Goal: Task Accomplishment & Management: Manage account settings

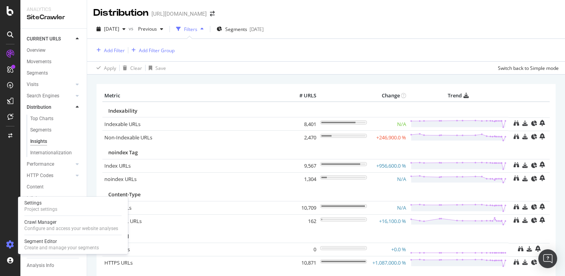
scroll to position [11, 0]
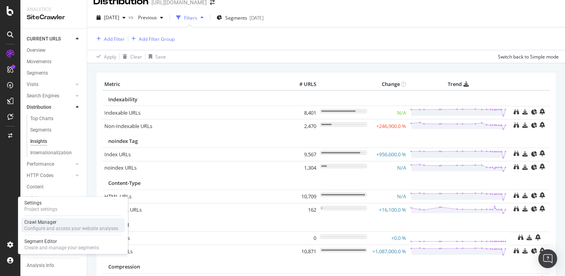
click at [42, 225] on div "Crawl Manager" at bounding box center [71, 222] width 94 height 6
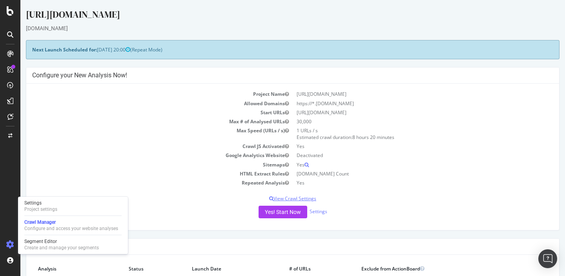
click at [299, 198] on p "View Crawl Settings" at bounding box center [292, 198] width 521 height 7
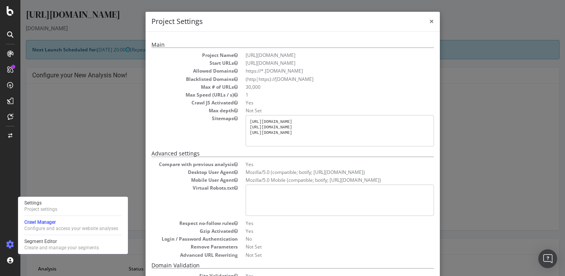
click at [430, 22] on span "×" at bounding box center [431, 21] width 5 height 11
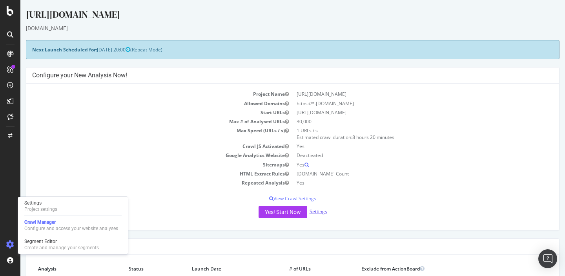
click at [318, 210] on link "Settings" at bounding box center [318, 211] width 18 height 7
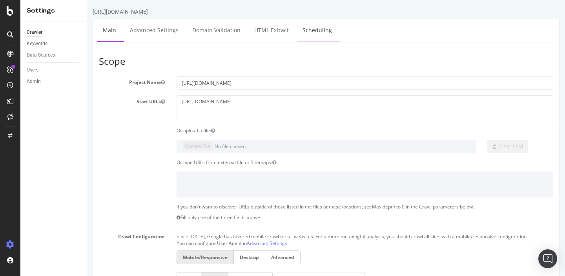
click at [310, 29] on link "Scheduling" at bounding box center [316, 30] width 41 height 22
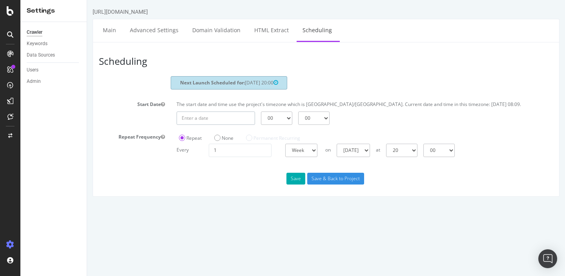
type input "[DATE]"
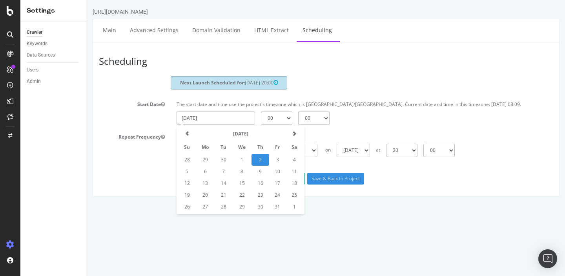
click at [229, 125] on input "[DATE]" at bounding box center [215, 117] width 78 height 13
click at [261, 165] on td "2" at bounding box center [260, 160] width 18 height 12
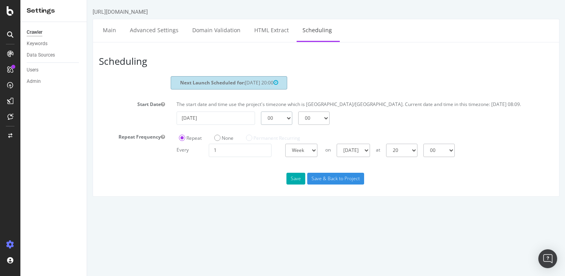
click at [284, 125] on select "00 01 02 03 04 05 06 07 08 09 10 11 12 13 14 15 16 17 18 19 20 21 22 23" at bounding box center [276, 117] width 31 height 13
select select "19"
click at [261, 118] on select "00 01 02 03 04 05 06 07 08 09 10 11 12 13 14 15 16 17 18 19 20 21 22 23" at bounding box center [276, 117] width 31 height 13
click at [321, 184] on input "Save & Back to Project" at bounding box center [335, 178] width 57 height 12
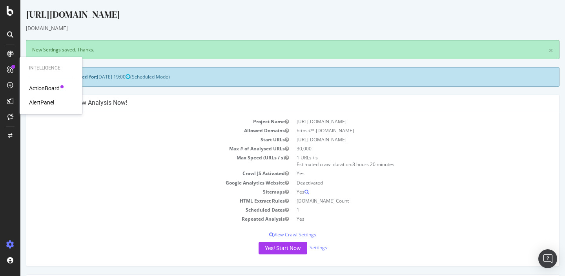
click at [37, 87] on div "ActionBoard" at bounding box center [44, 88] width 31 height 8
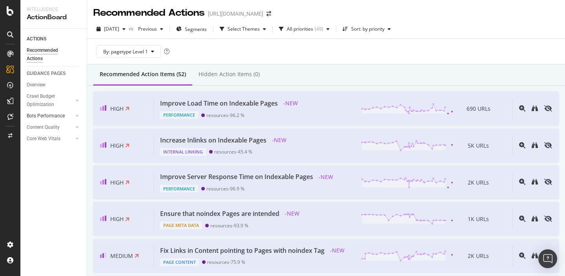
click at [65, 116] on div at bounding box center [69, 116] width 8 height 8
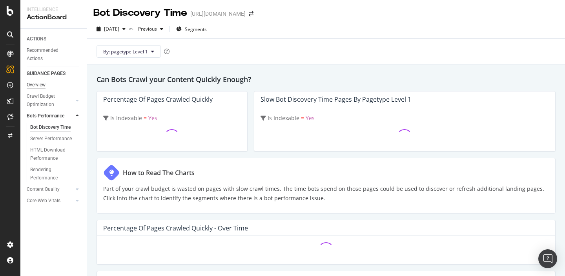
click at [39, 87] on div "Overview" at bounding box center [36, 85] width 19 height 8
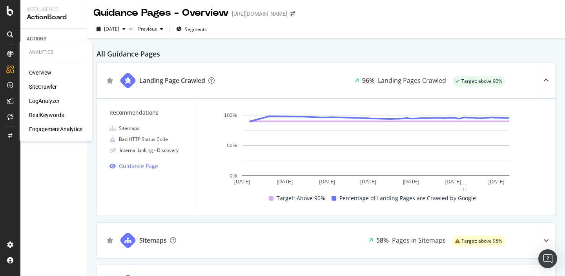
click at [38, 73] on div "Overview" at bounding box center [40, 73] width 22 height 8
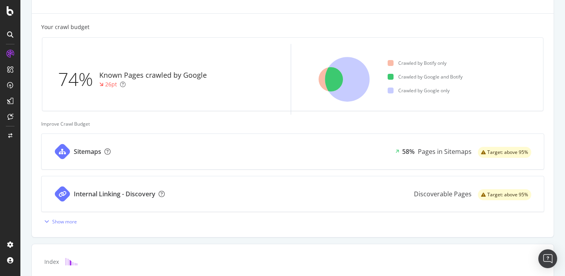
scroll to position [214, 0]
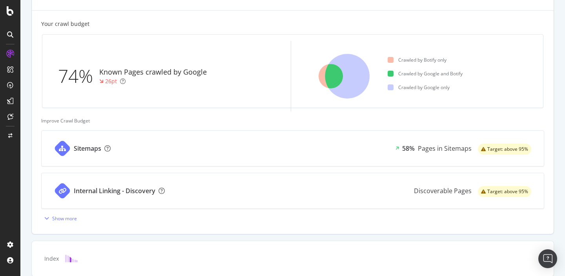
click at [131, 152] on div "Sitemaps 58% Pages in Sitemaps Target: above 95%" at bounding box center [293, 148] width 502 height 35
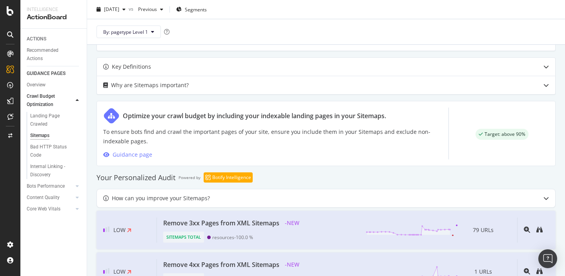
scroll to position [332, 0]
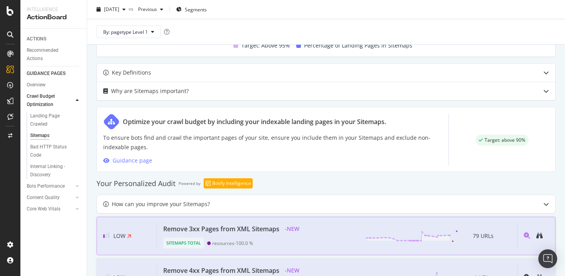
click at [261, 235] on div "Sitemaps Total resources - 100.0 %" at bounding box center [232, 241] width 138 height 14
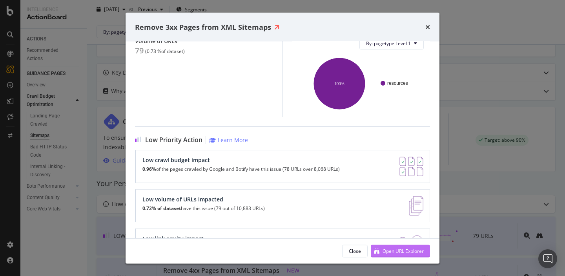
scroll to position [101, 0]
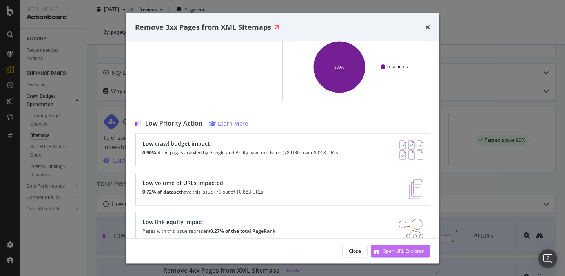
click at [384, 249] on div "Open URL Explorer" at bounding box center [402, 250] width 41 height 7
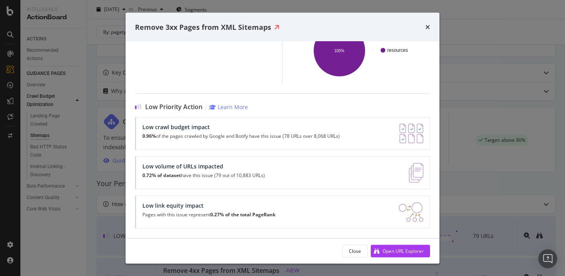
scroll to position [117, 0]
click at [424, 28] on div "Remove 3xx Pages from XML Sitemaps" at bounding box center [282, 27] width 295 height 10
click at [426, 27] on icon "times" at bounding box center [427, 27] width 5 height 6
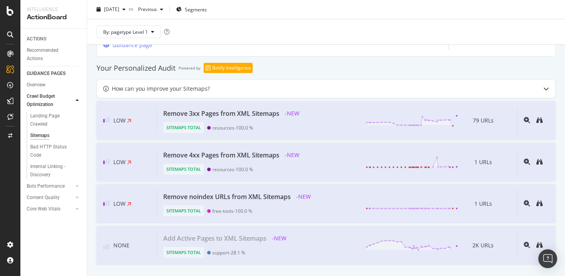
scroll to position [452, 0]
